Goal: Communication & Community: Answer question/provide support

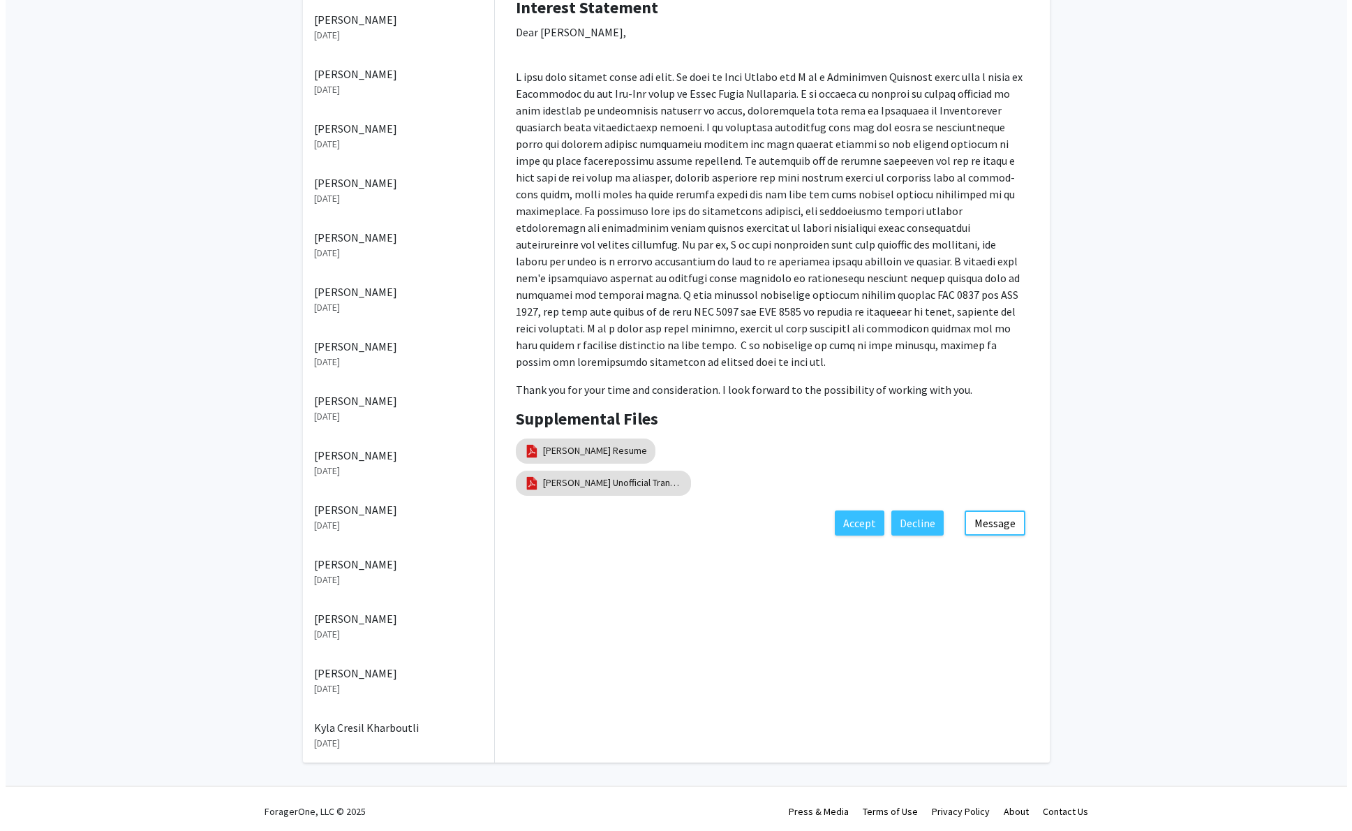
scroll to position [364, 0]
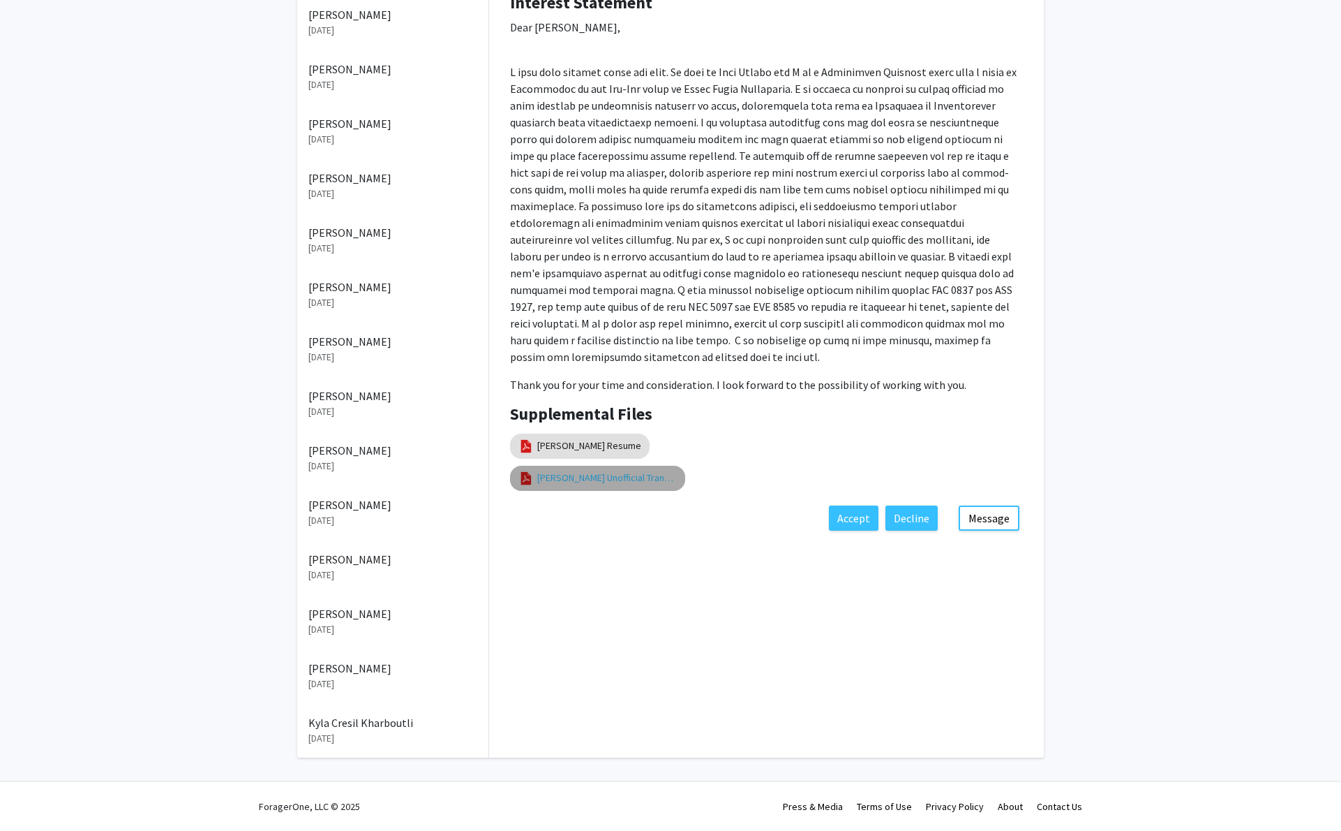
click at [635, 485] on link "[PERSON_NAME] Unofficial Transcript" at bounding box center [607, 477] width 140 height 15
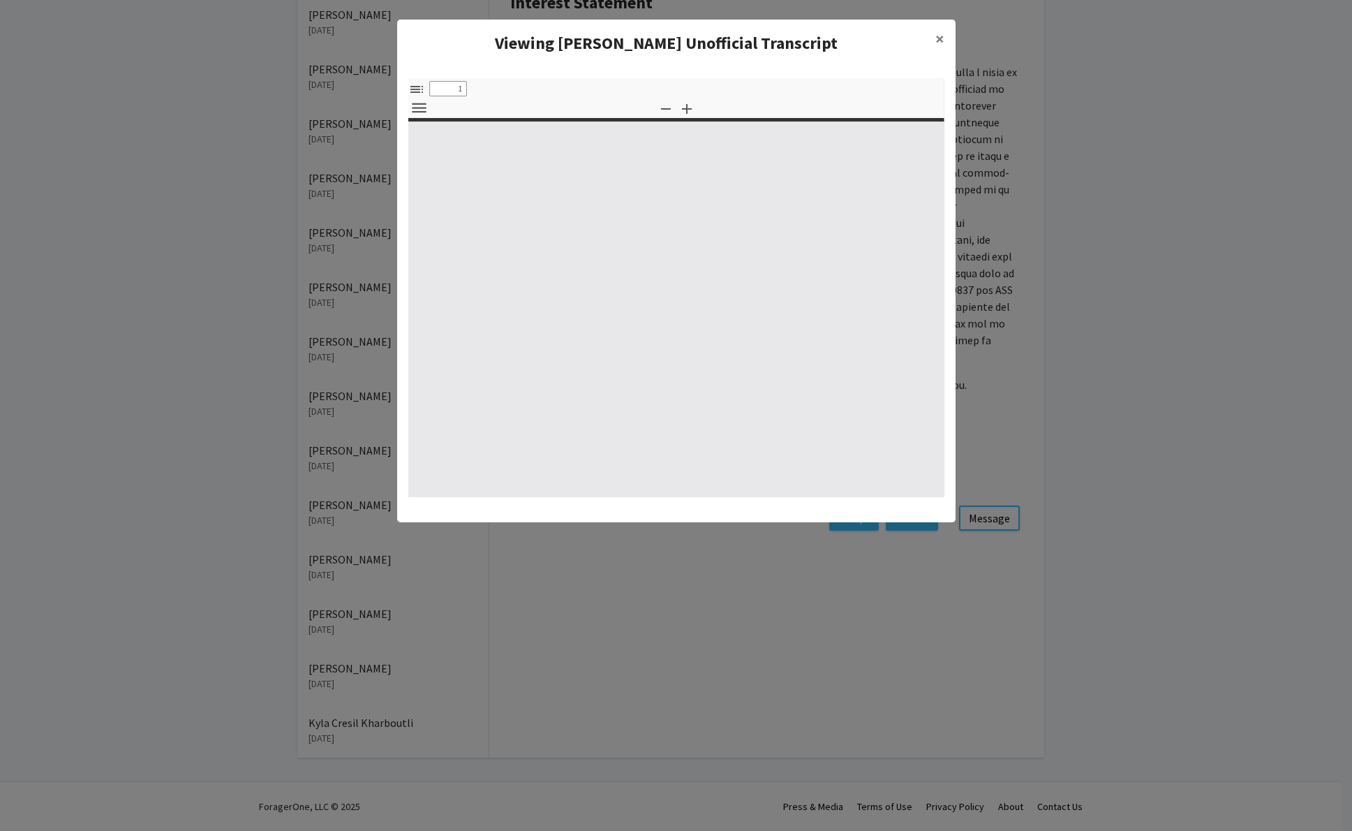
select select "custom"
type input "0"
select select "custom"
type input "1"
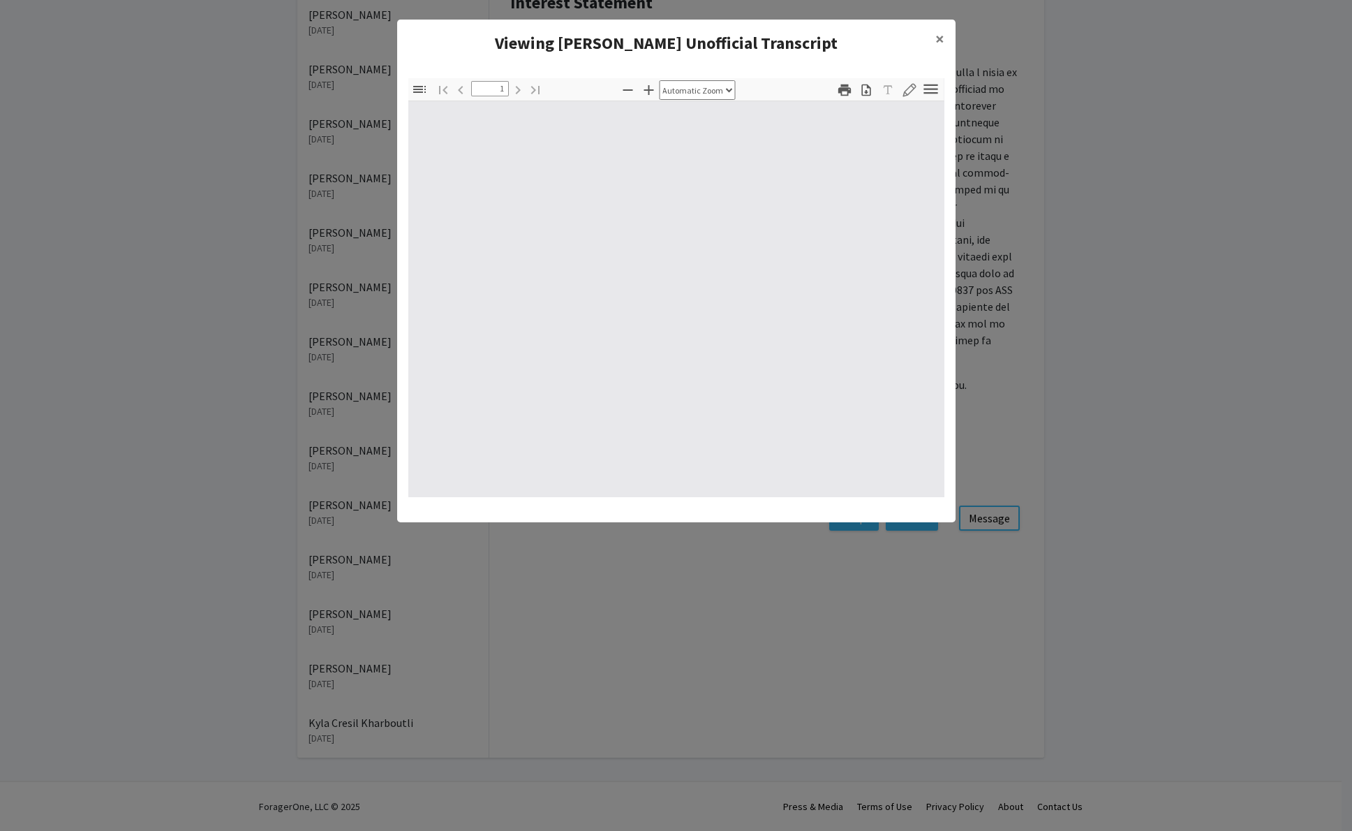
select select "auto"
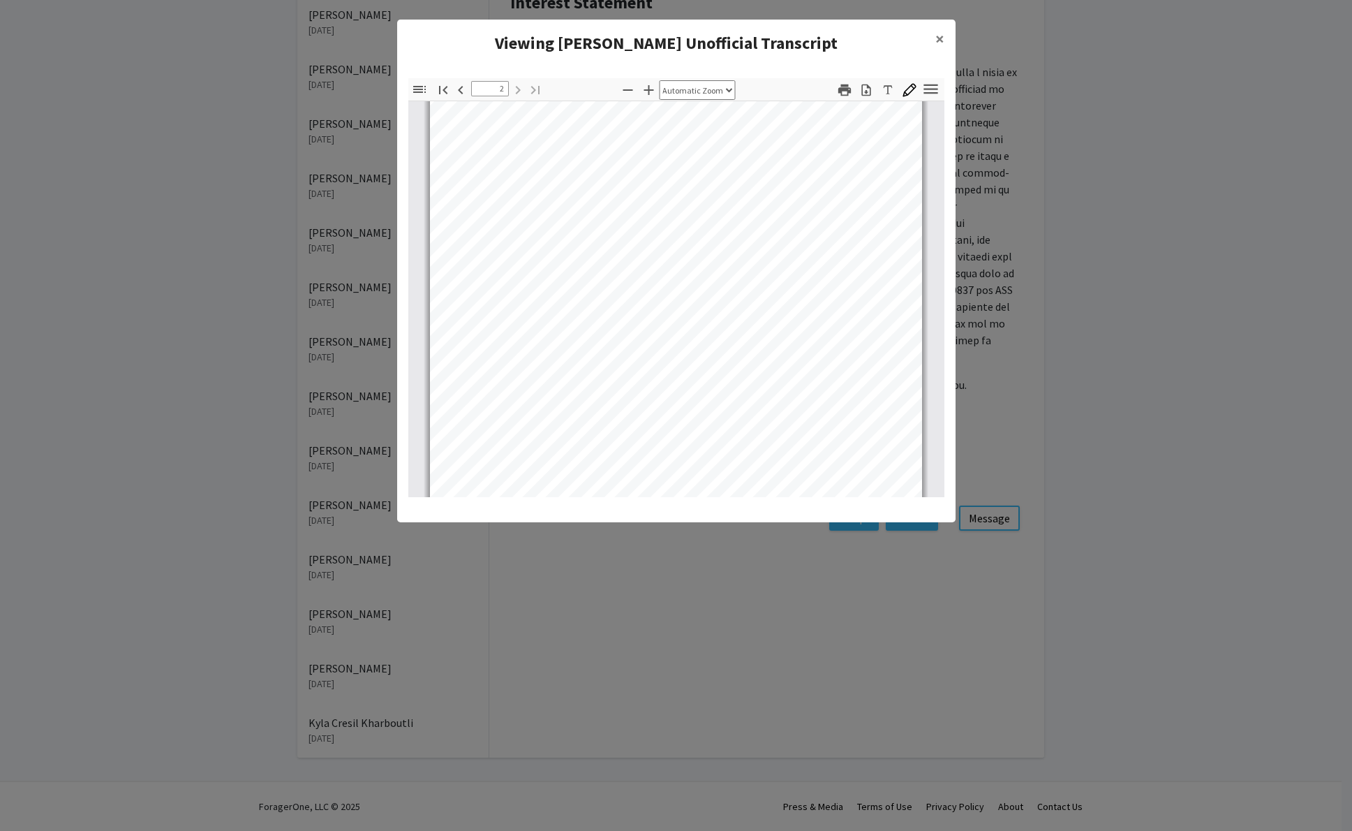
scroll to position [785, 0]
type input "1"
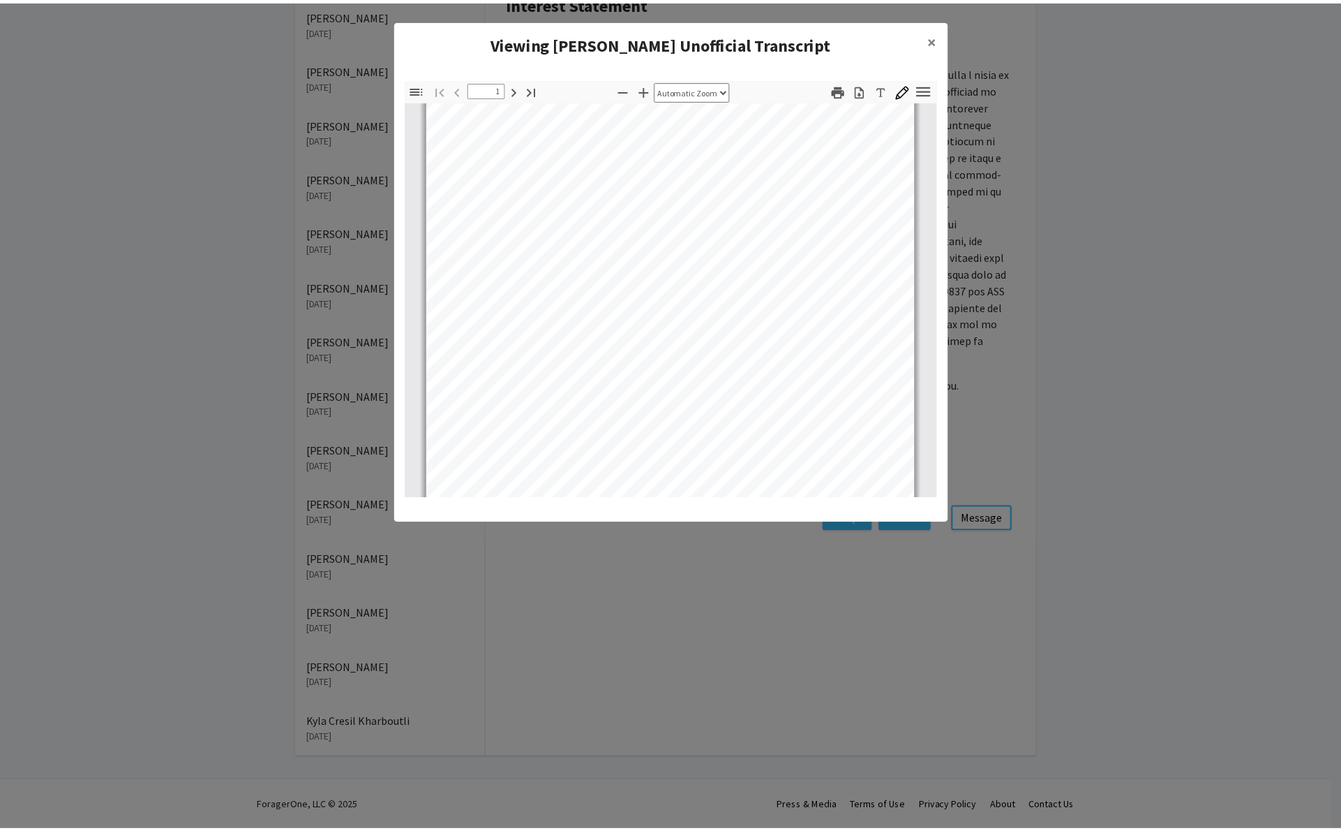
scroll to position [250, 0]
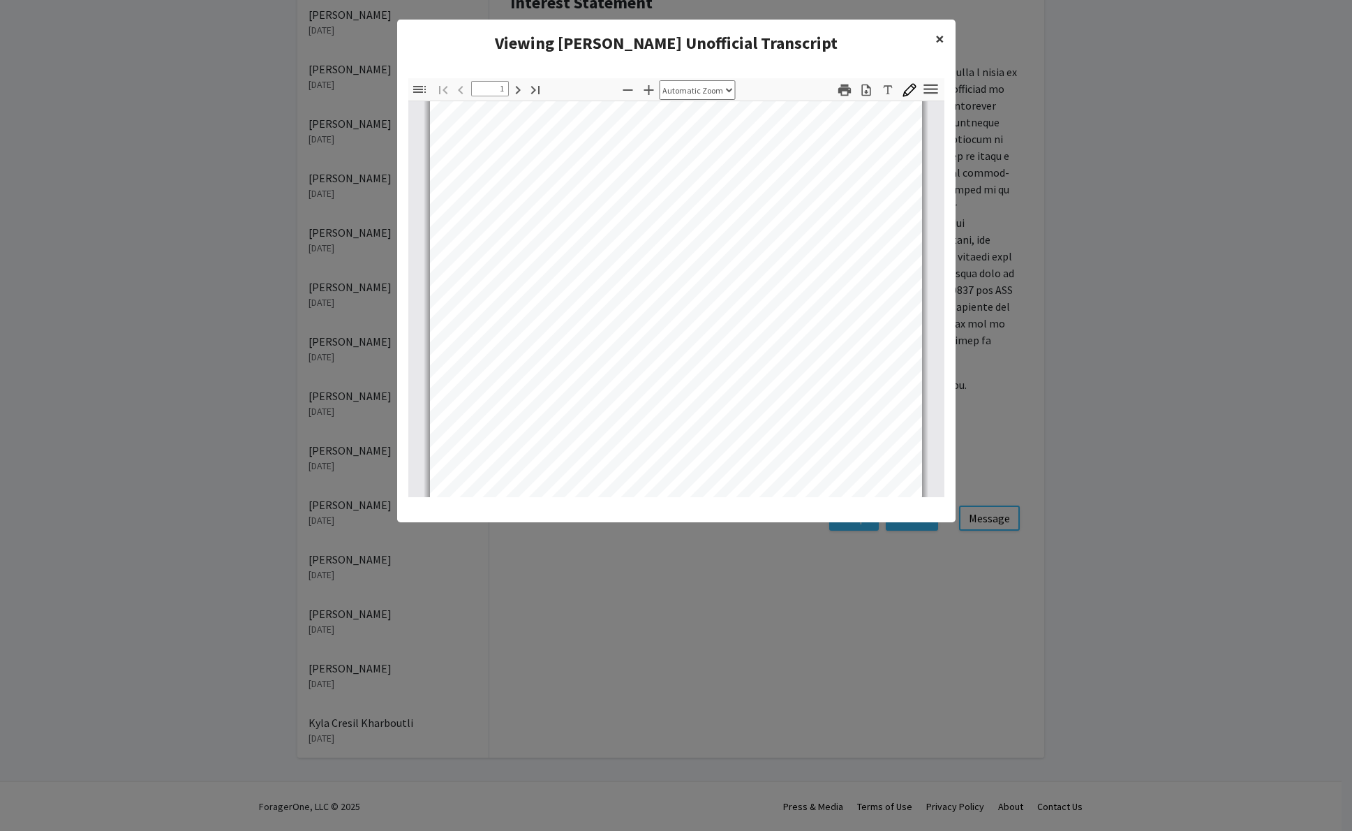
click at [935, 50] on span "×" at bounding box center [939, 39] width 9 height 22
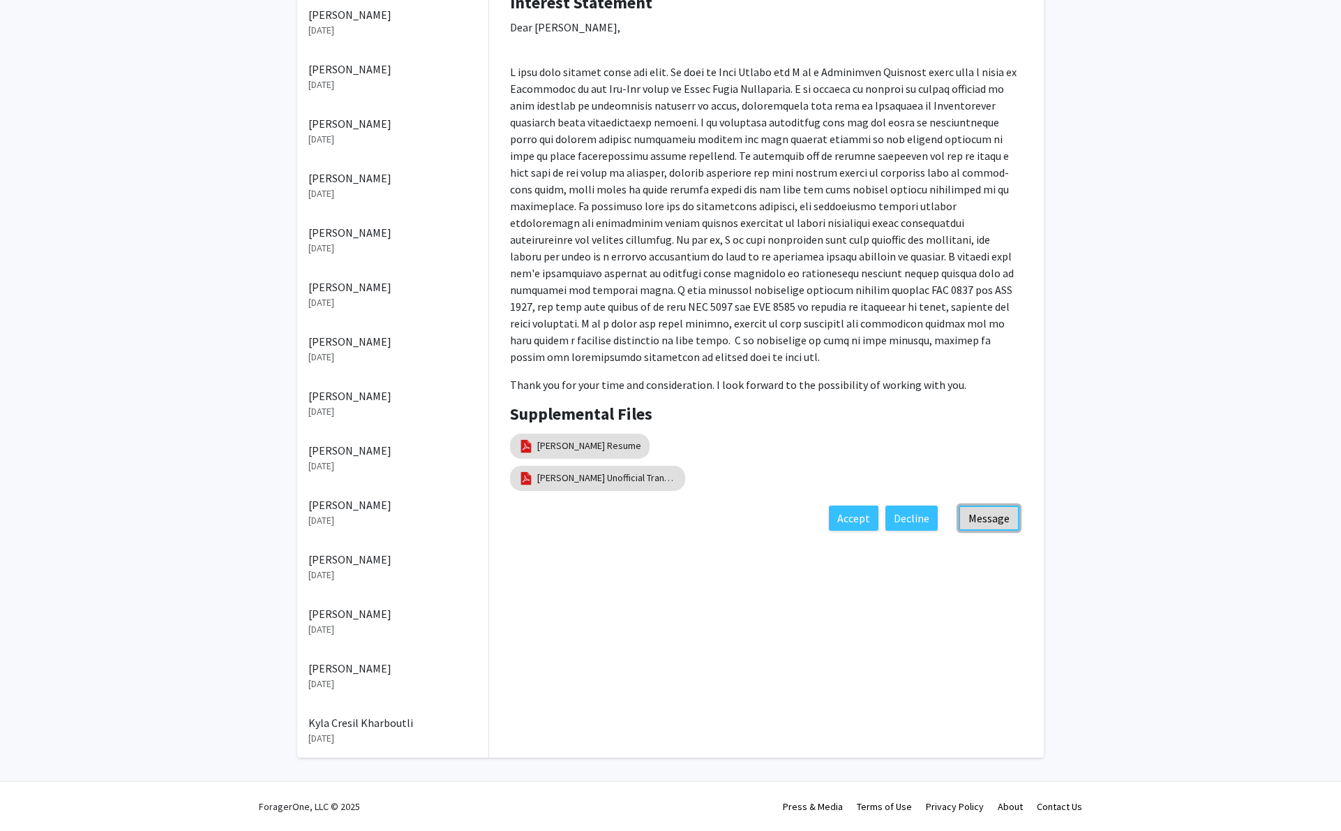
click at [980, 530] on button "Message" at bounding box center [989, 517] width 61 height 25
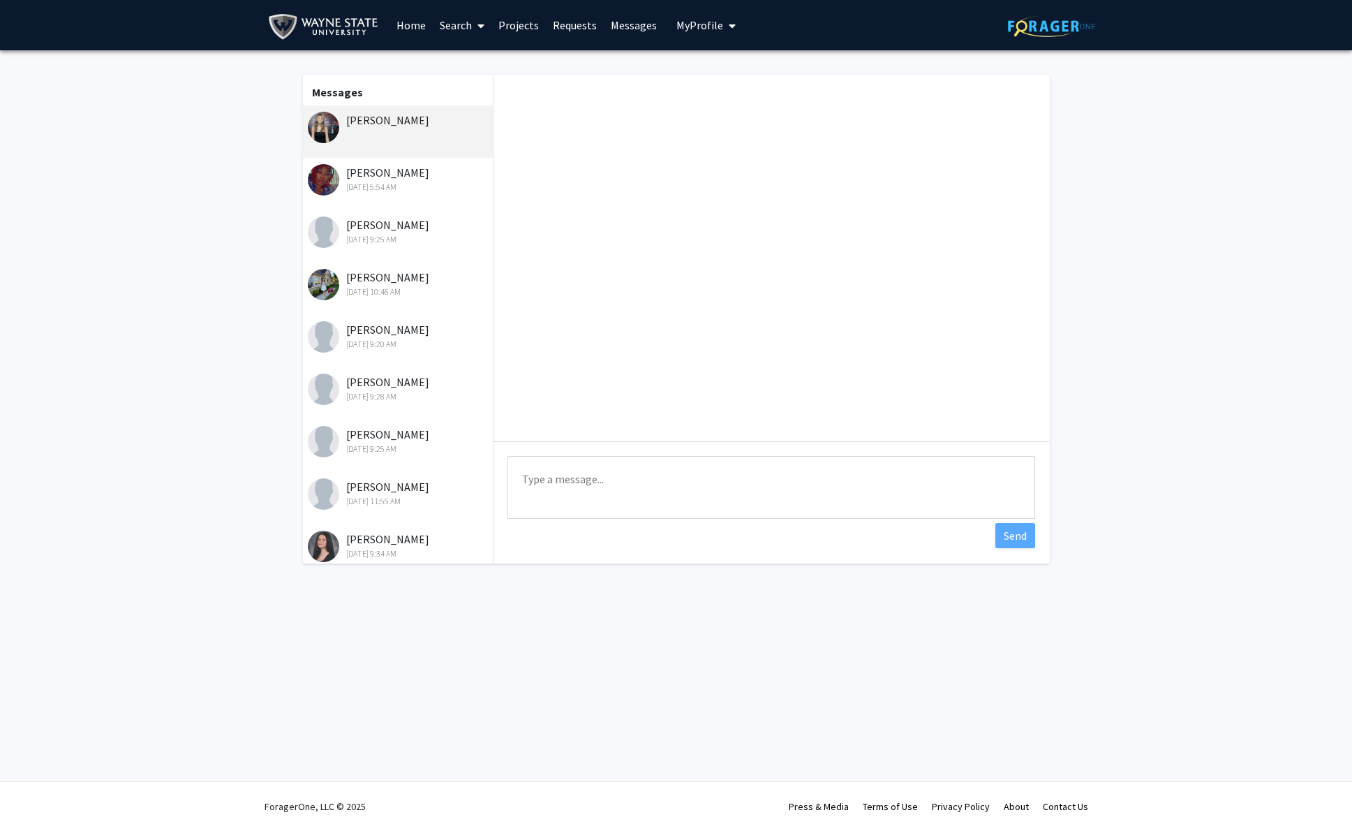
click at [761, 480] on textarea "Type a message" at bounding box center [771, 487] width 528 height 63
drag, startPoint x: 831, startPoint y: 501, endPoint x: 837, endPoint y: 509, distance: 10.1
click at [837, 509] on textarea "Thanks for your interest. we currently do not have projects that fit your backg…" at bounding box center [771, 487] width 528 height 63
click at [523, 500] on textarea "Thanks for your interest. we currently do not have projects that fit your backg…" at bounding box center [771, 487] width 528 height 63
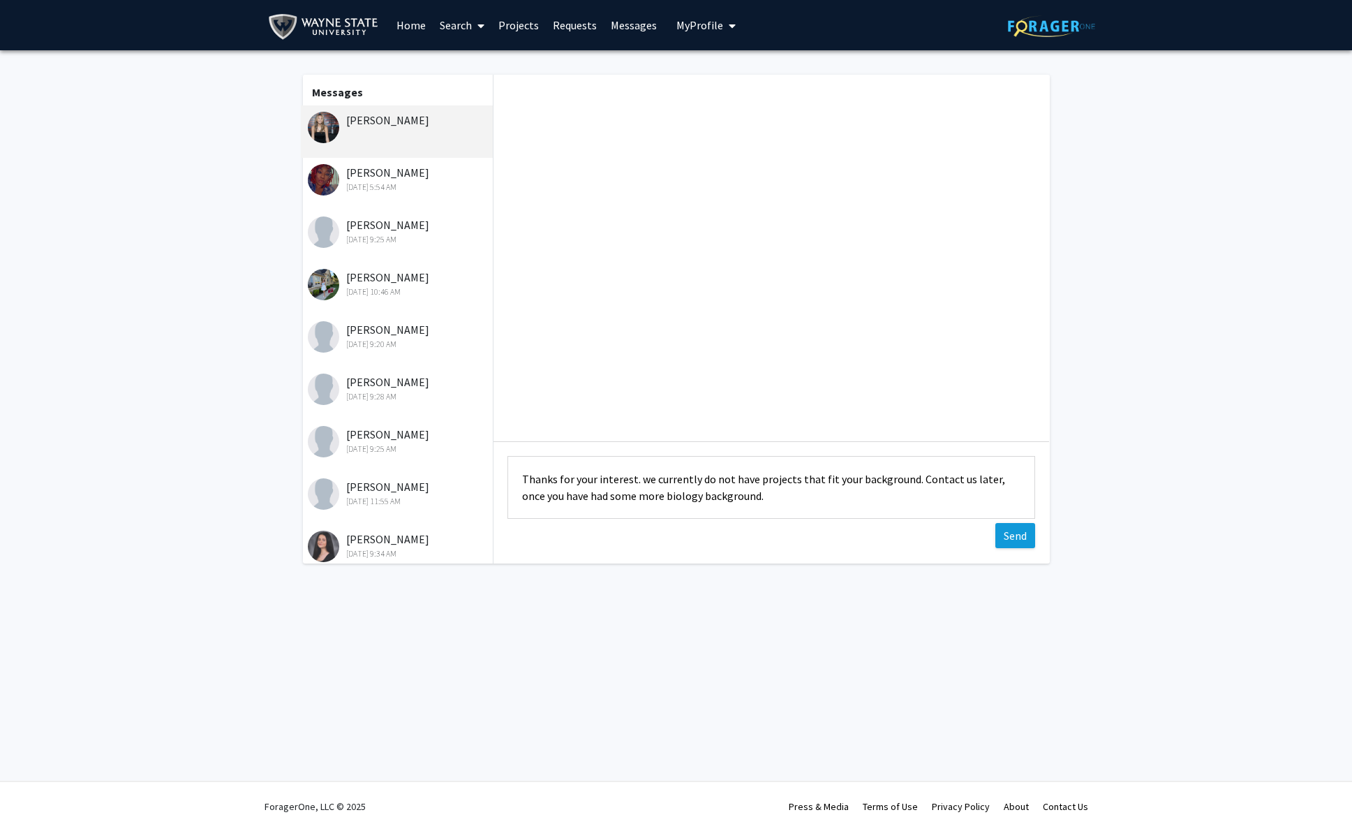
type textarea "Thanks for your interest. we currently do not have projects that fit your backg…"
click at [998, 544] on button "Send" at bounding box center [1015, 535] width 40 height 25
